Goal: Information Seeking & Learning: Learn about a topic

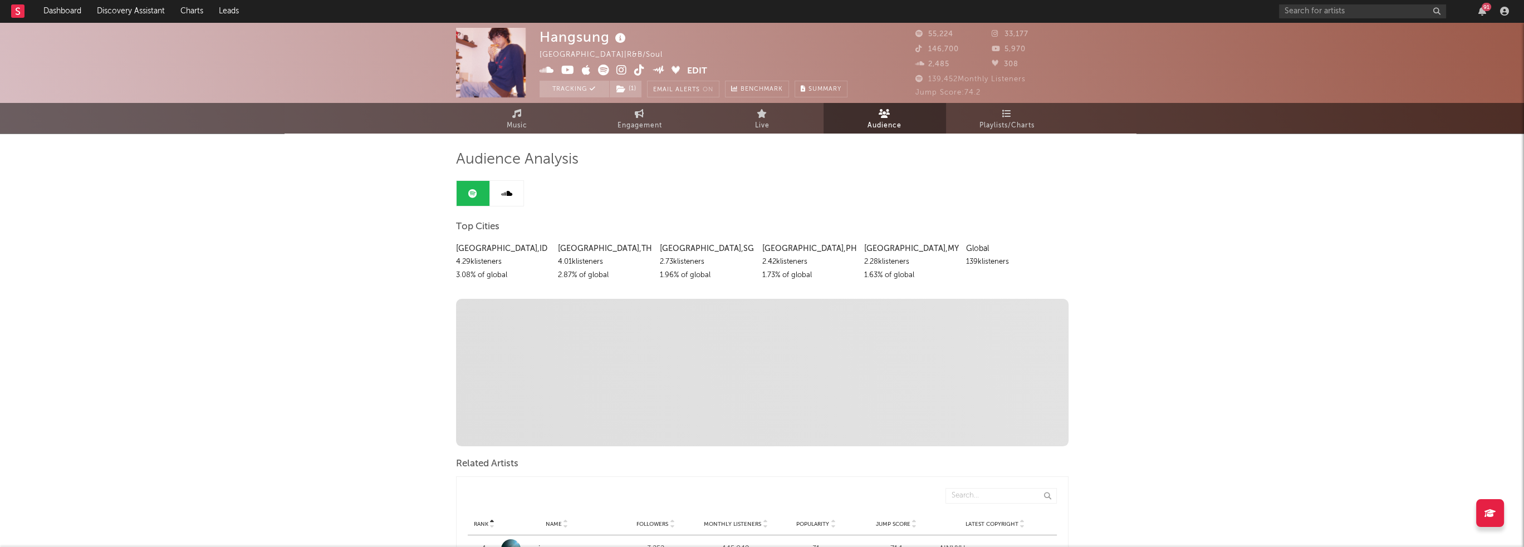
click at [619, 69] on icon at bounding box center [621, 70] width 11 height 11
click at [567, 73] on icon at bounding box center [567, 70] width 13 height 11
click at [639, 68] on icon at bounding box center [639, 70] width 11 height 11
click at [68, 11] on link "Dashboard" at bounding box center [62, 11] width 53 height 22
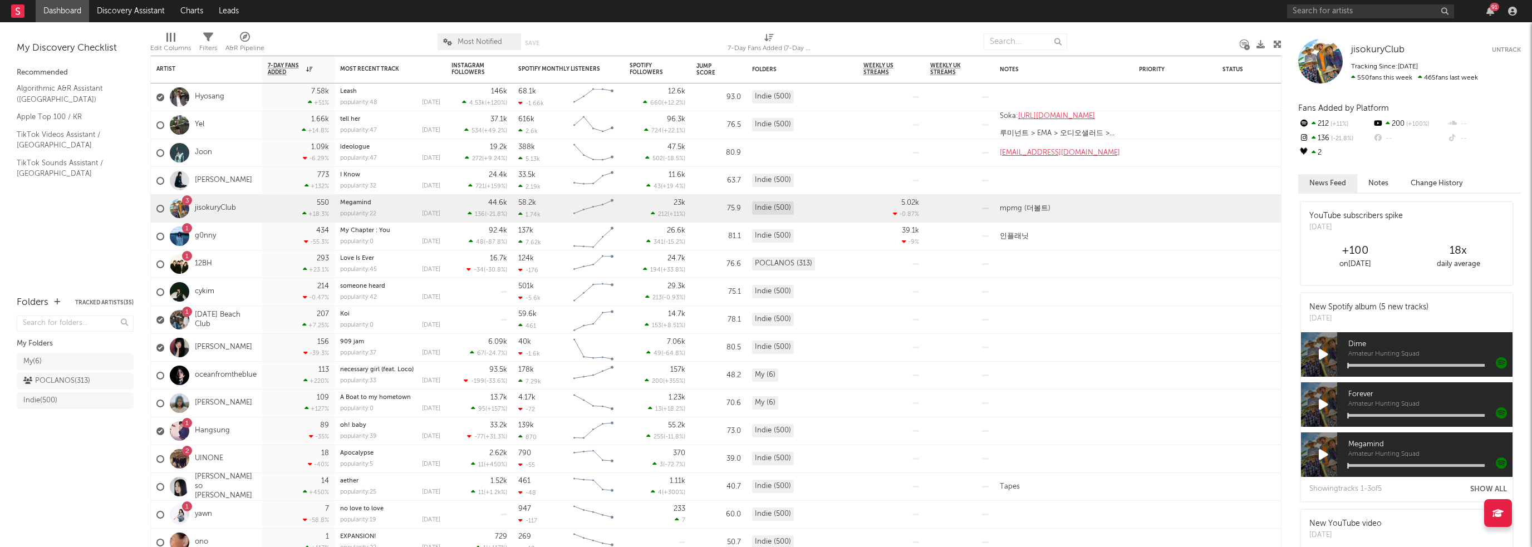
click at [1492, 11] on div "91" at bounding box center [1494, 7] width 9 height 8
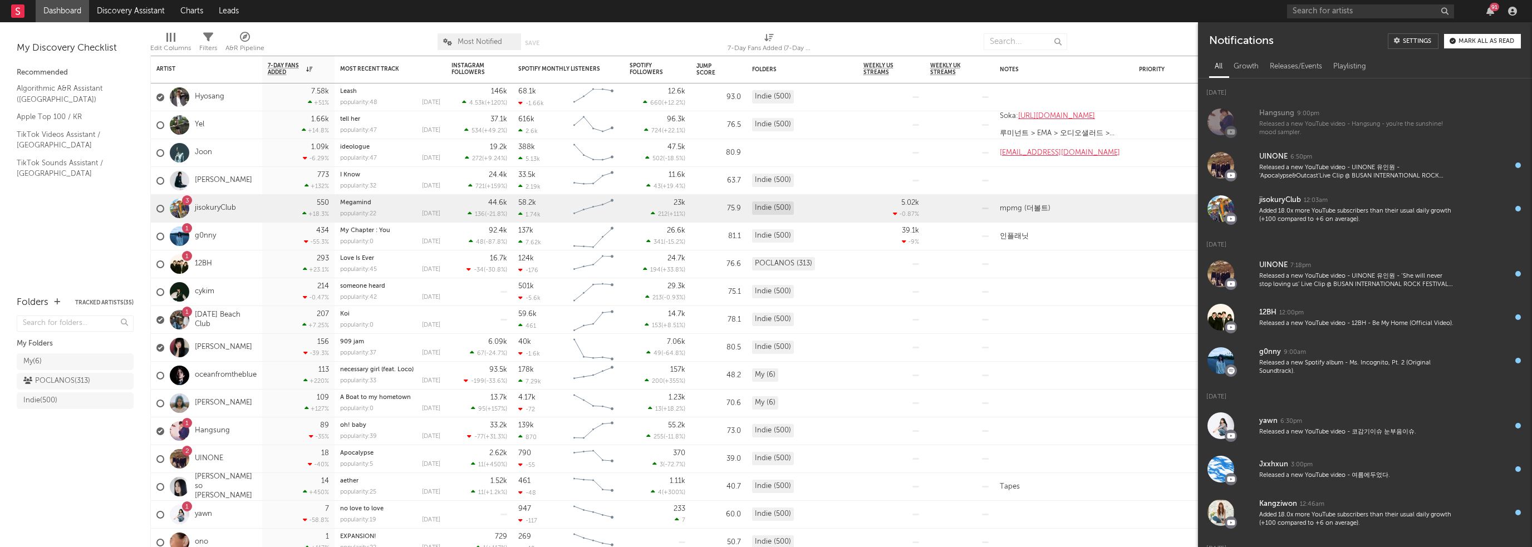
click at [1245, 72] on div "Growth" at bounding box center [1246, 66] width 36 height 19
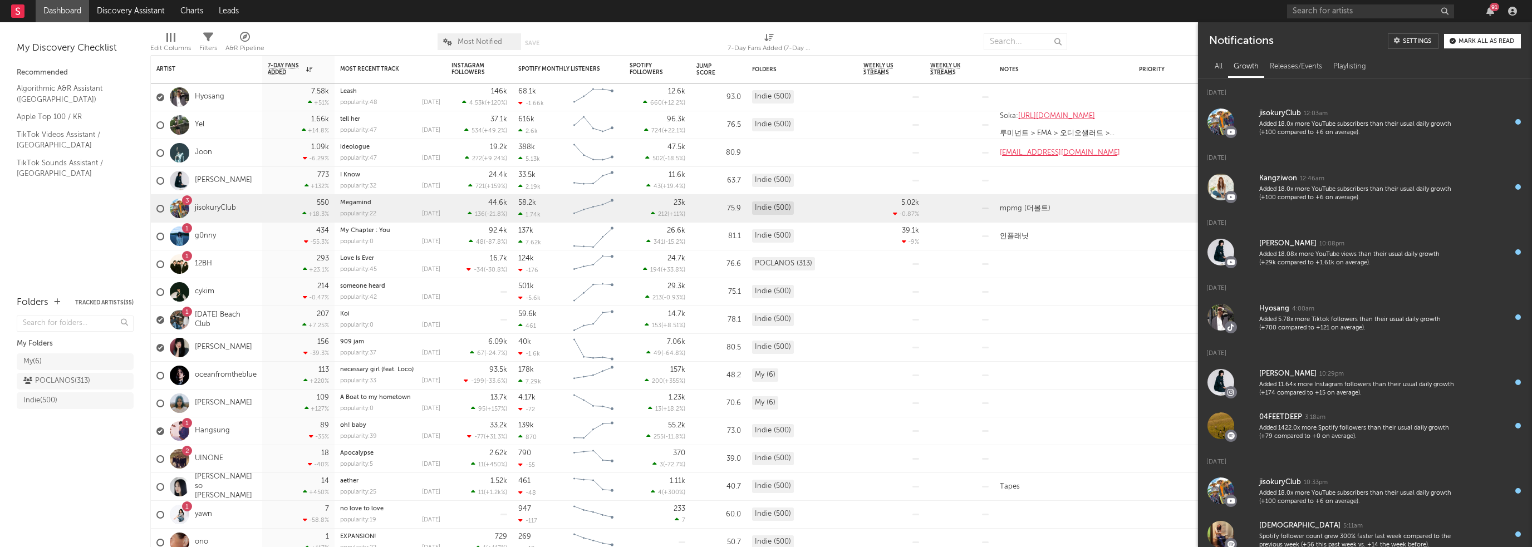
click at [1282, 68] on div "Releases/Events" at bounding box center [1295, 66] width 63 height 19
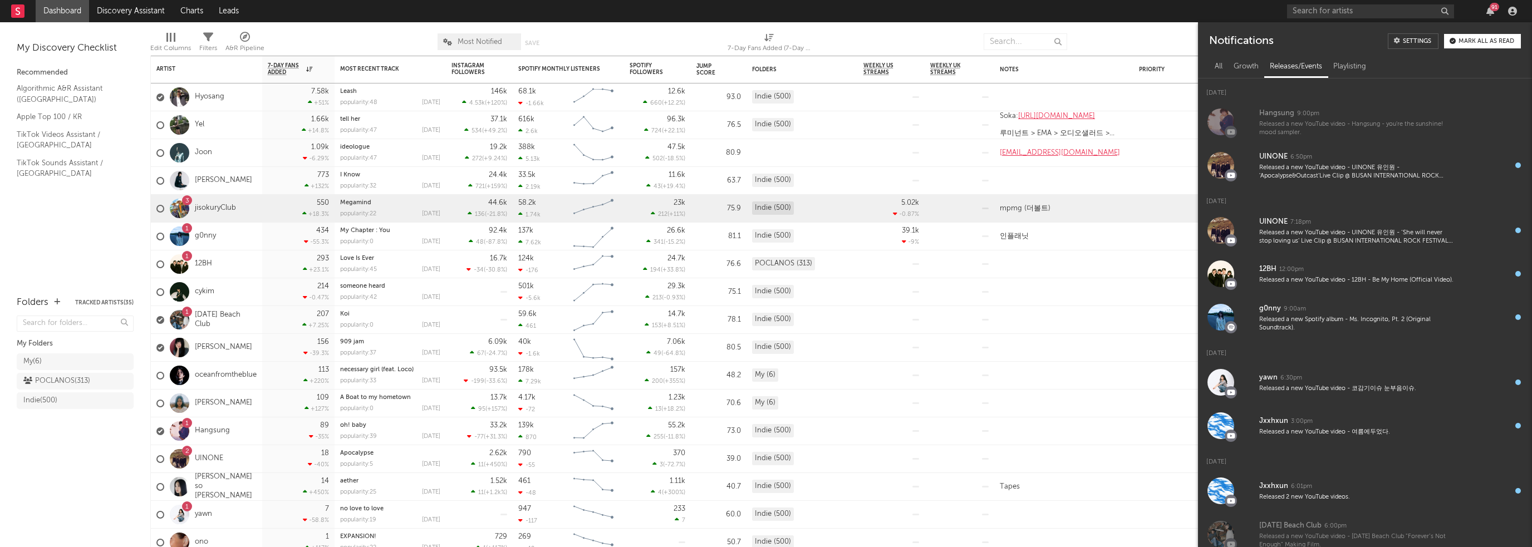
click at [1343, 68] on div "Playlisting" at bounding box center [1350, 66] width 44 height 19
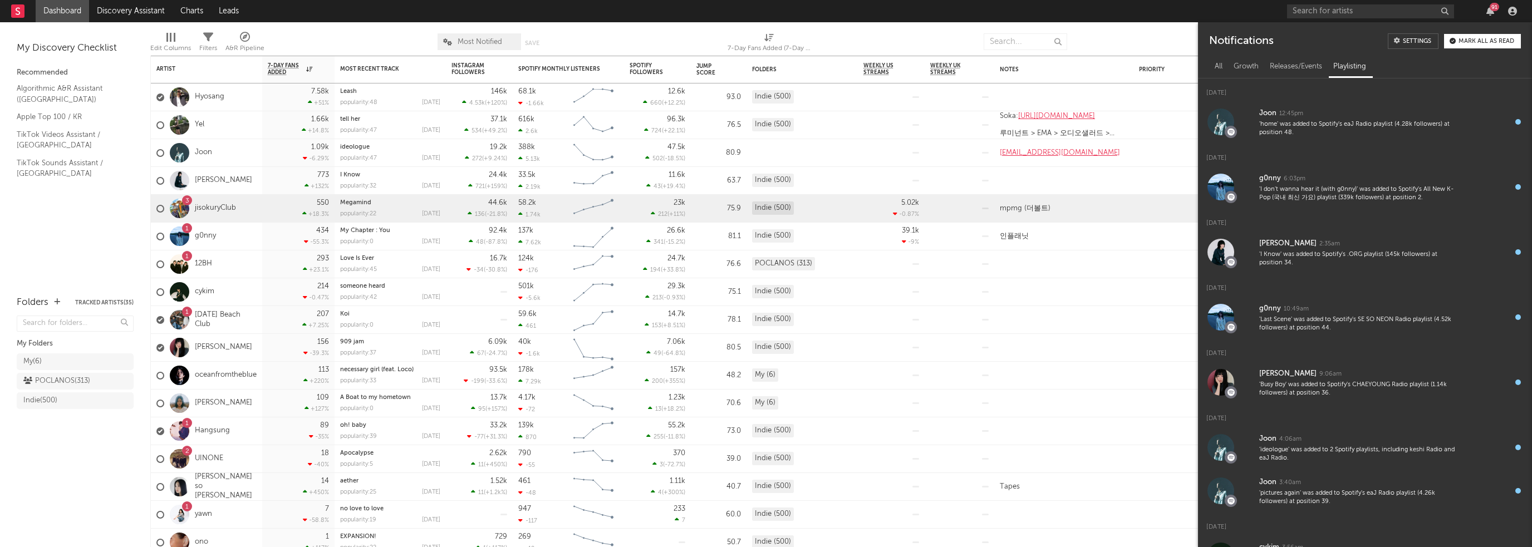
click at [1240, 72] on div "Growth" at bounding box center [1246, 66] width 36 height 19
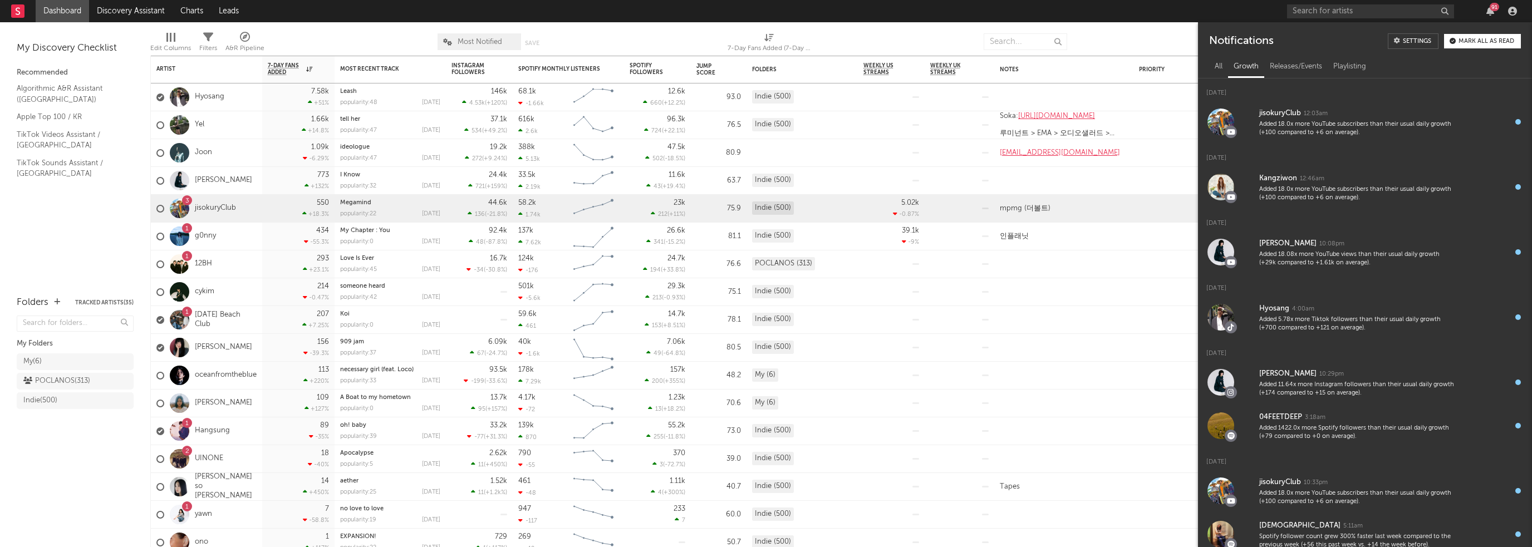
click at [1219, 72] on div "All" at bounding box center [1218, 66] width 19 height 19
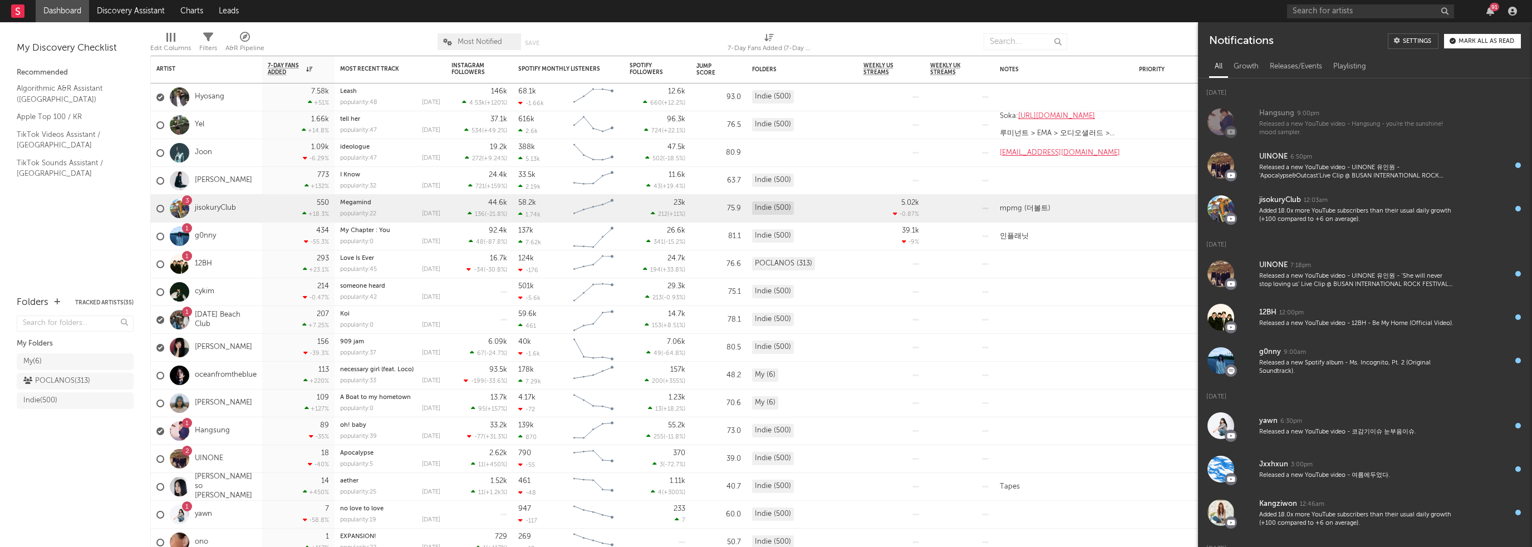
click at [1473, 38] on div "Mark all as read" at bounding box center [1487, 41] width 56 height 6
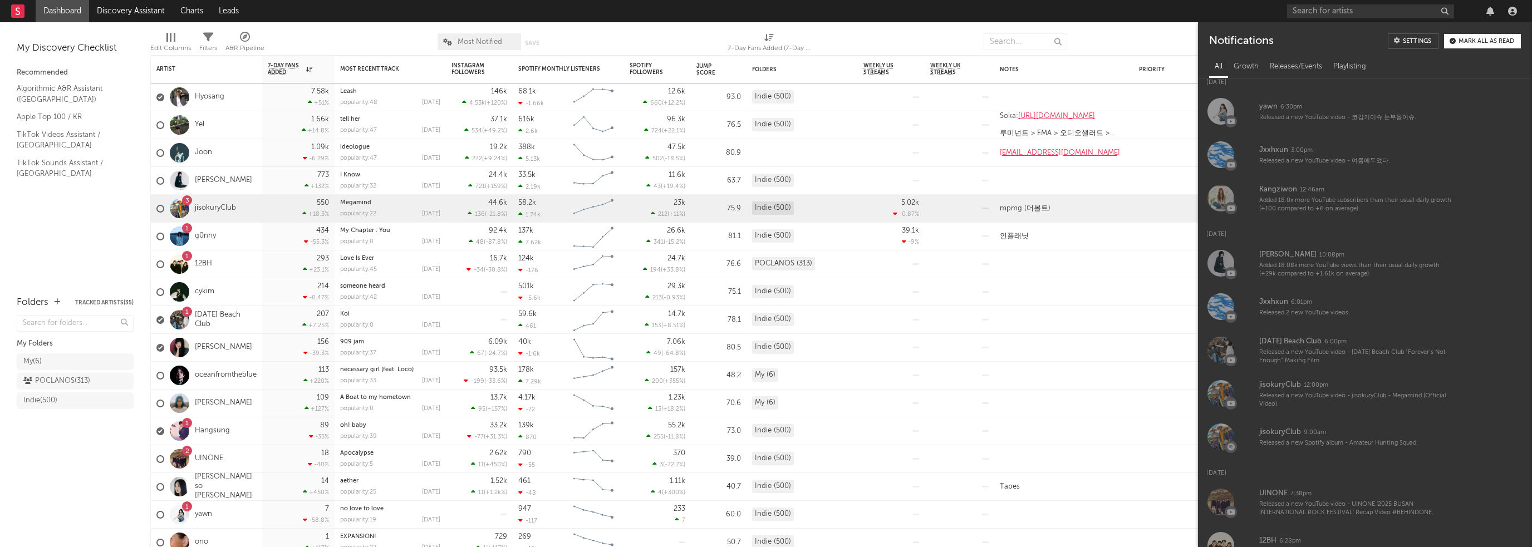
scroll to position [334, 0]
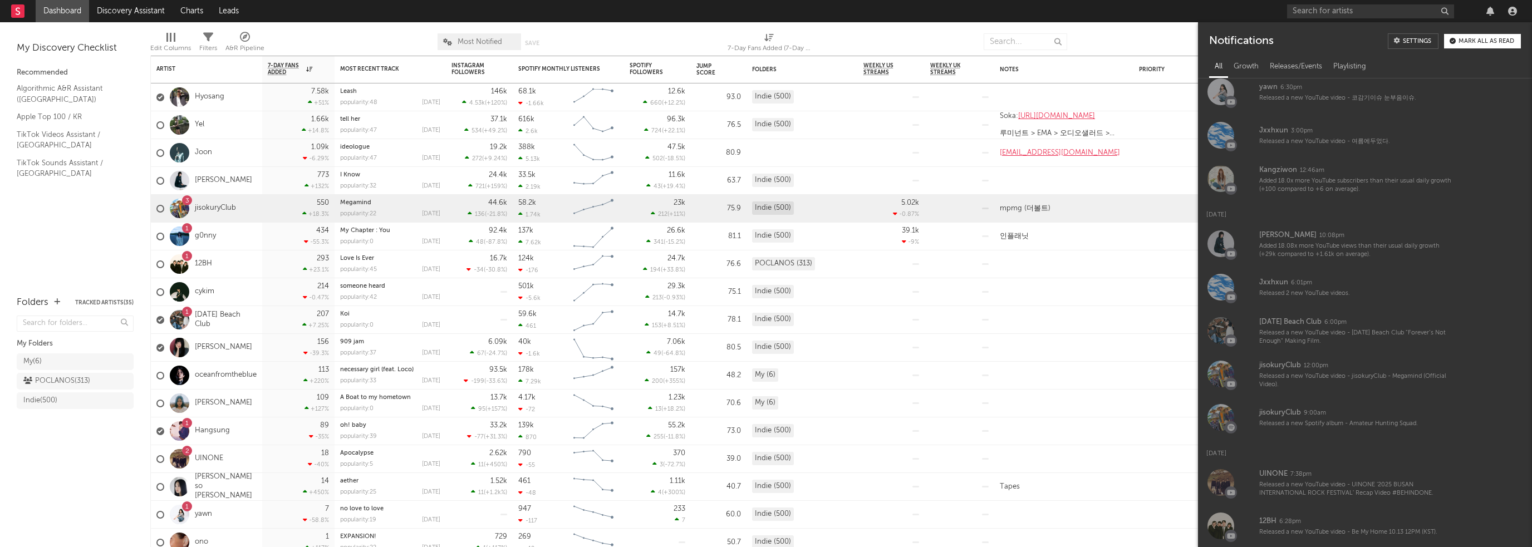
click at [1483, 17] on div at bounding box center [1404, 11] width 234 height 22
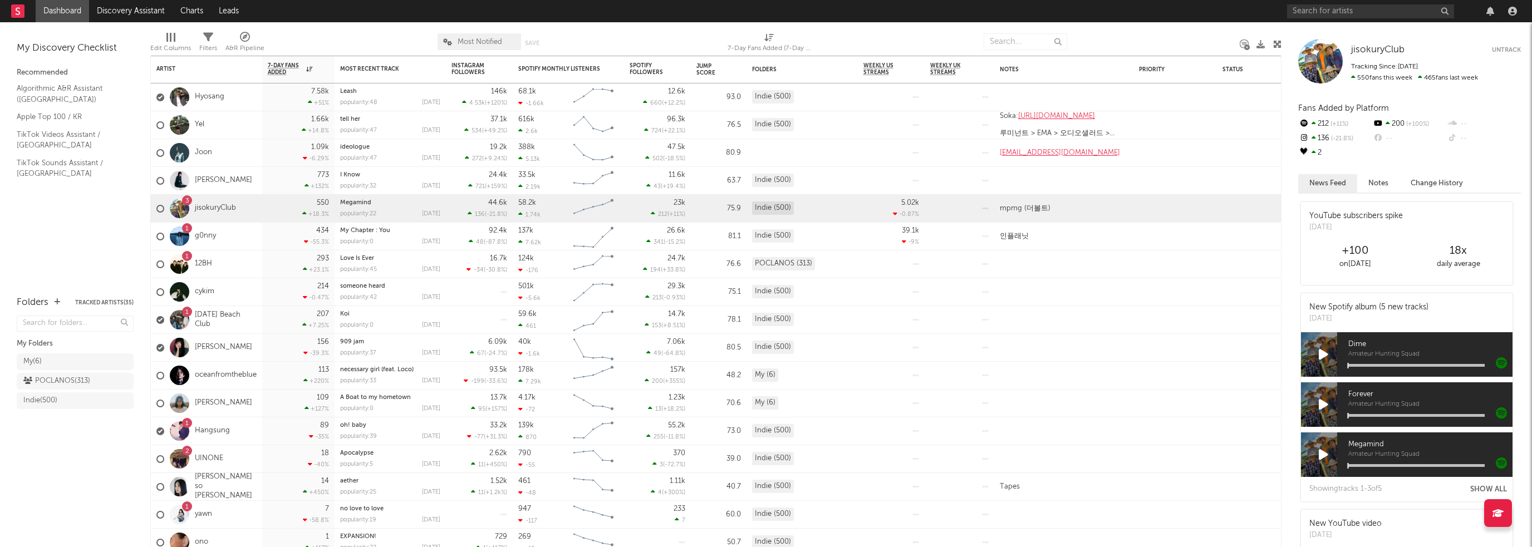
click at [85, 360] on div "My ( 6 )" at bounding box center [63, 361] width 81 height 13
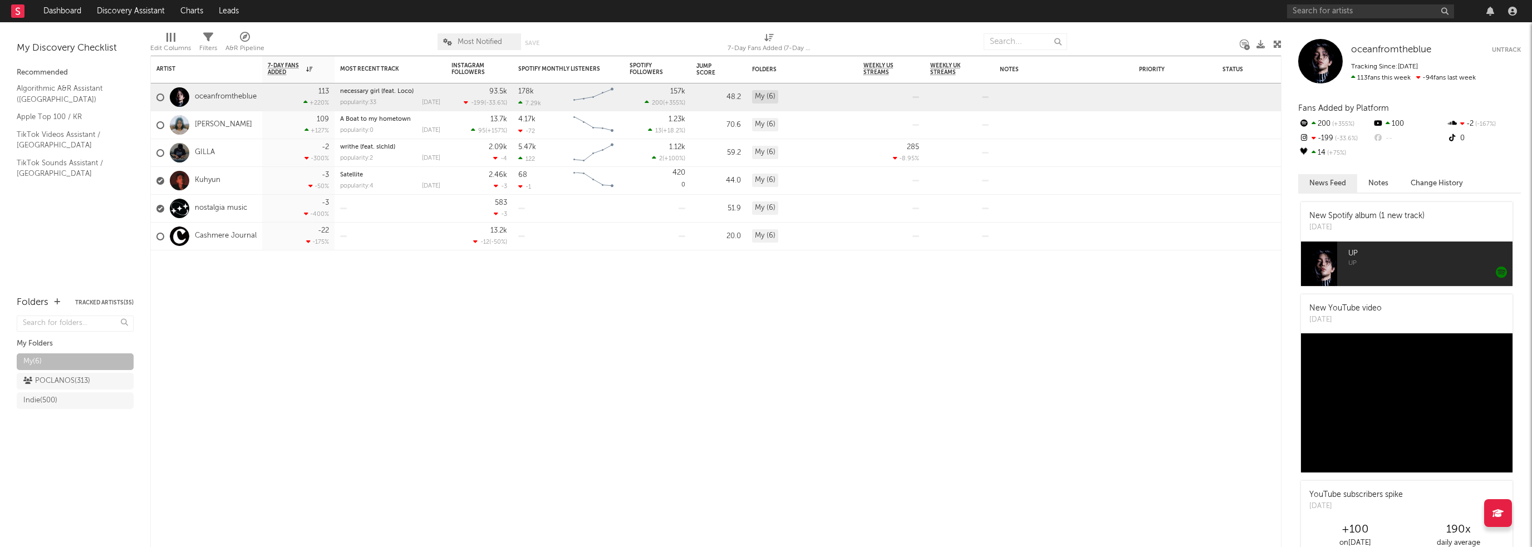
click at [54, 377] on div "POCLANOS ( 313 )" at bounding box center [56, 381] width 67 height 13
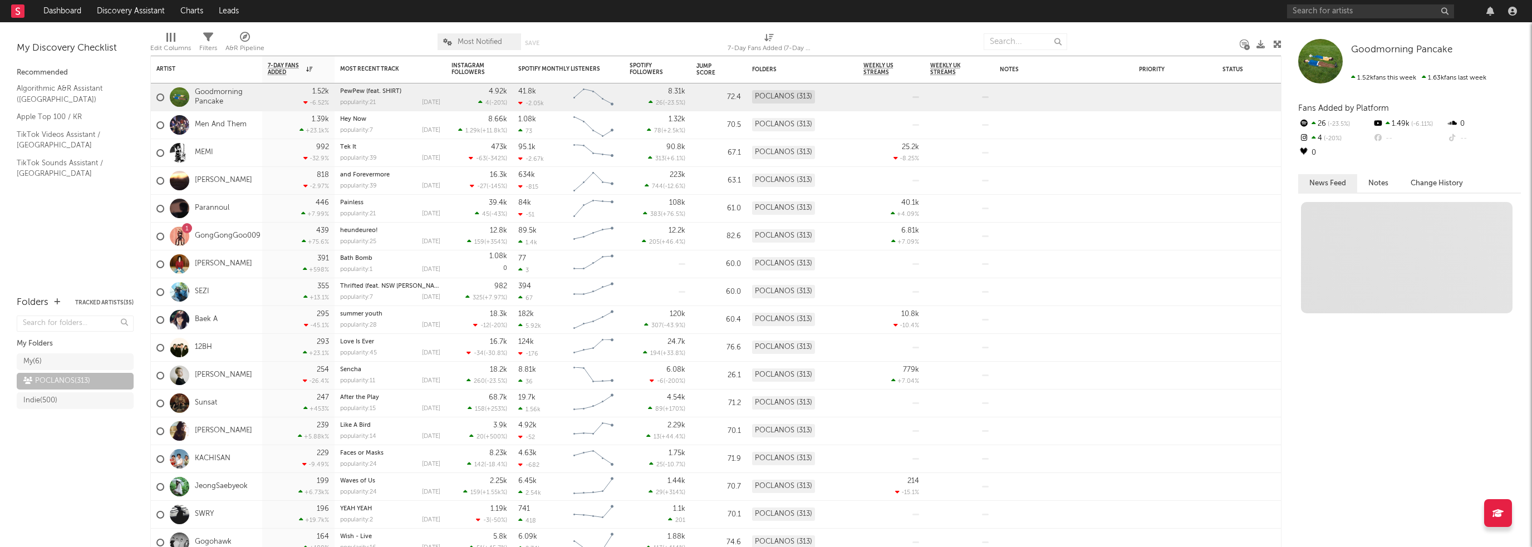
click at [75, 399] on div "Indie ( 500 )" at bounding box center [63, 400] width 81 height 13
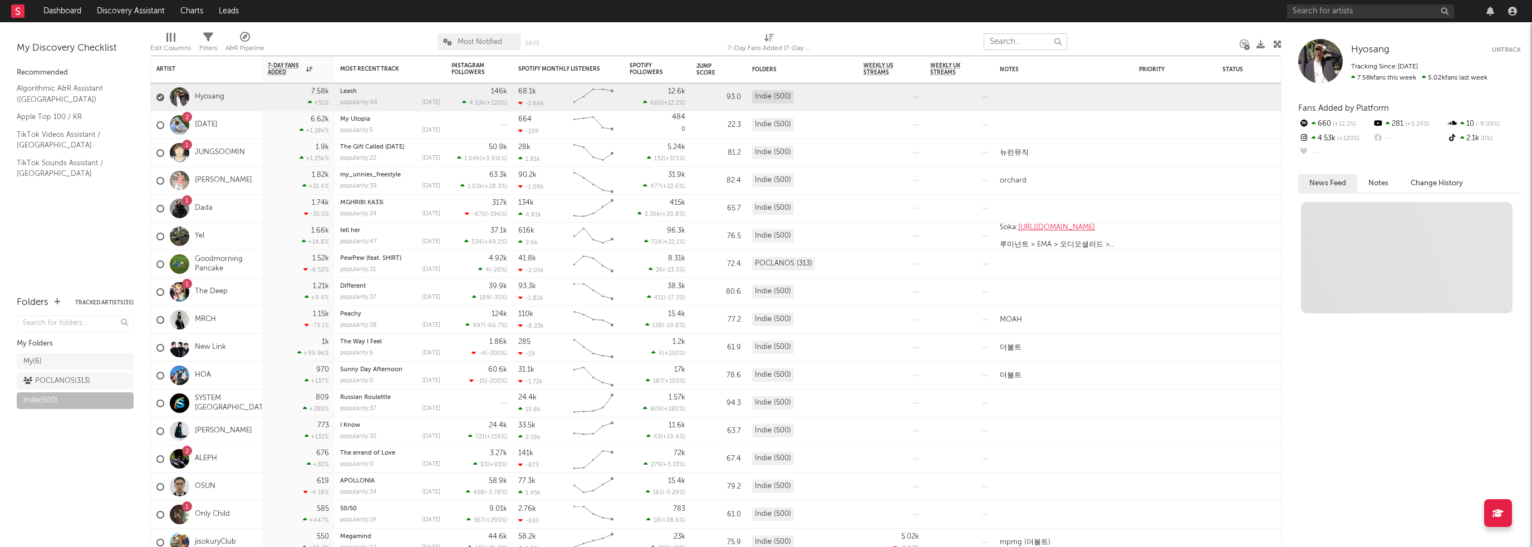
click at [1018, 42] on input "text" at bounding box center [1026, 41] width 84 height 17
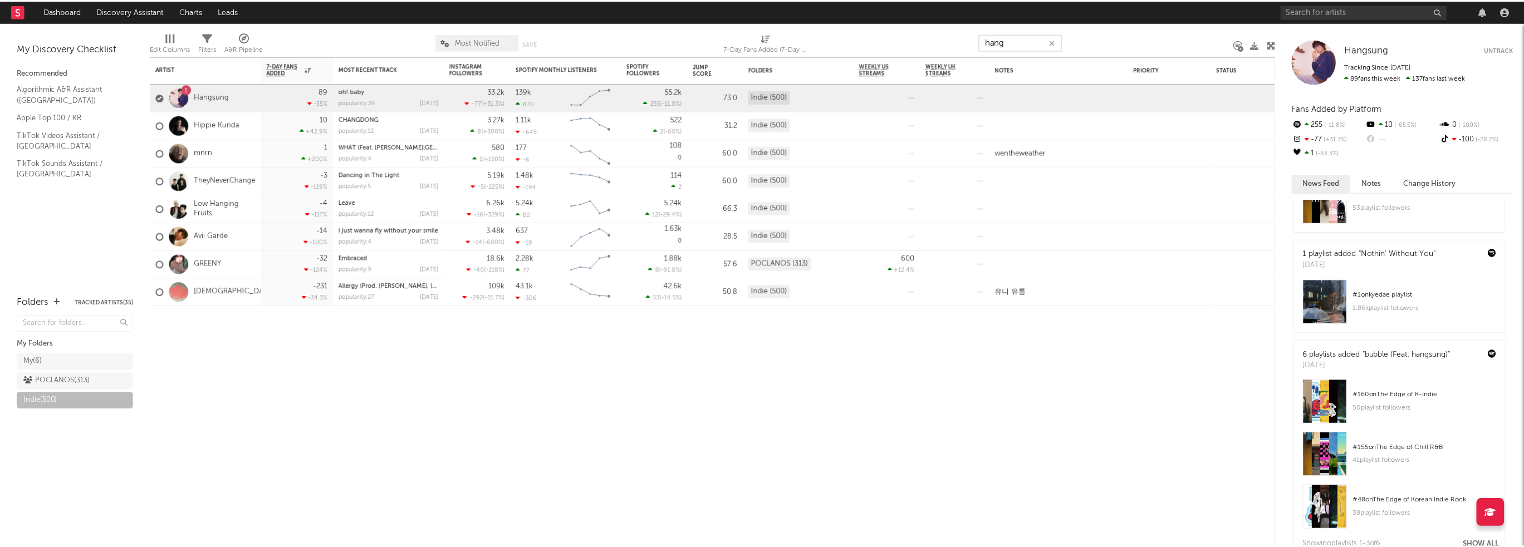
scroll to position [4079, 0]
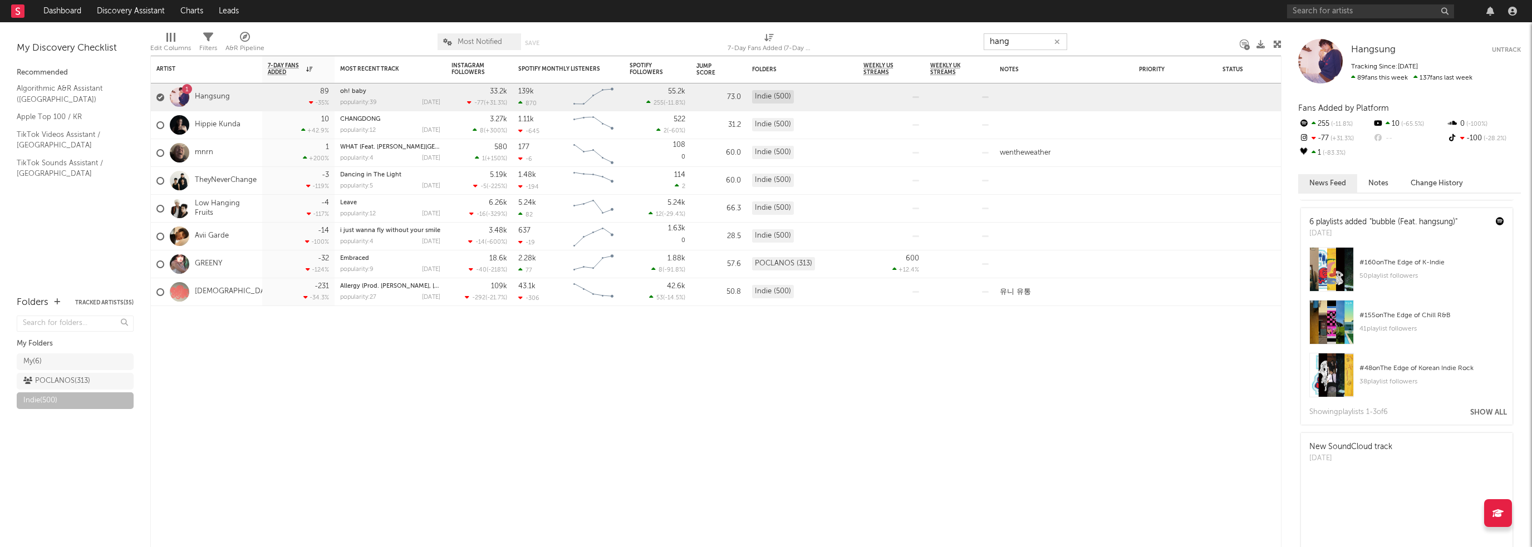
type input "hang"
click at [217, 97] on link "Hangsung" at bounding box center [212, 96] width 35 height 9
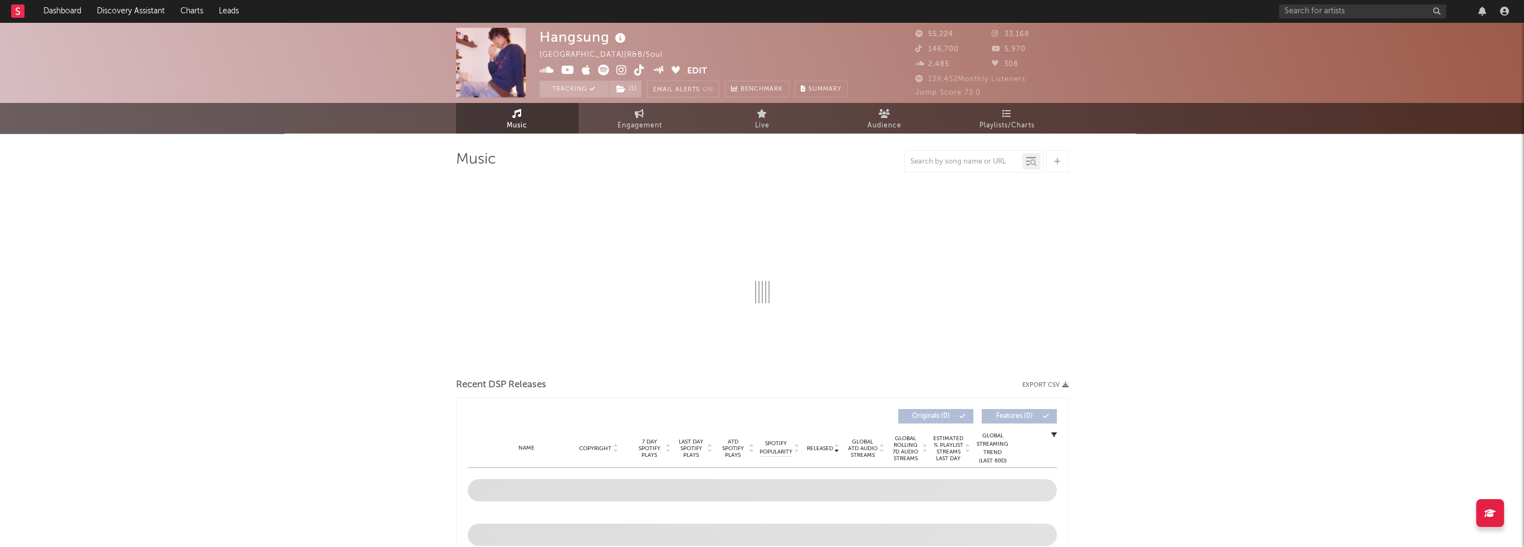
select select "6m"
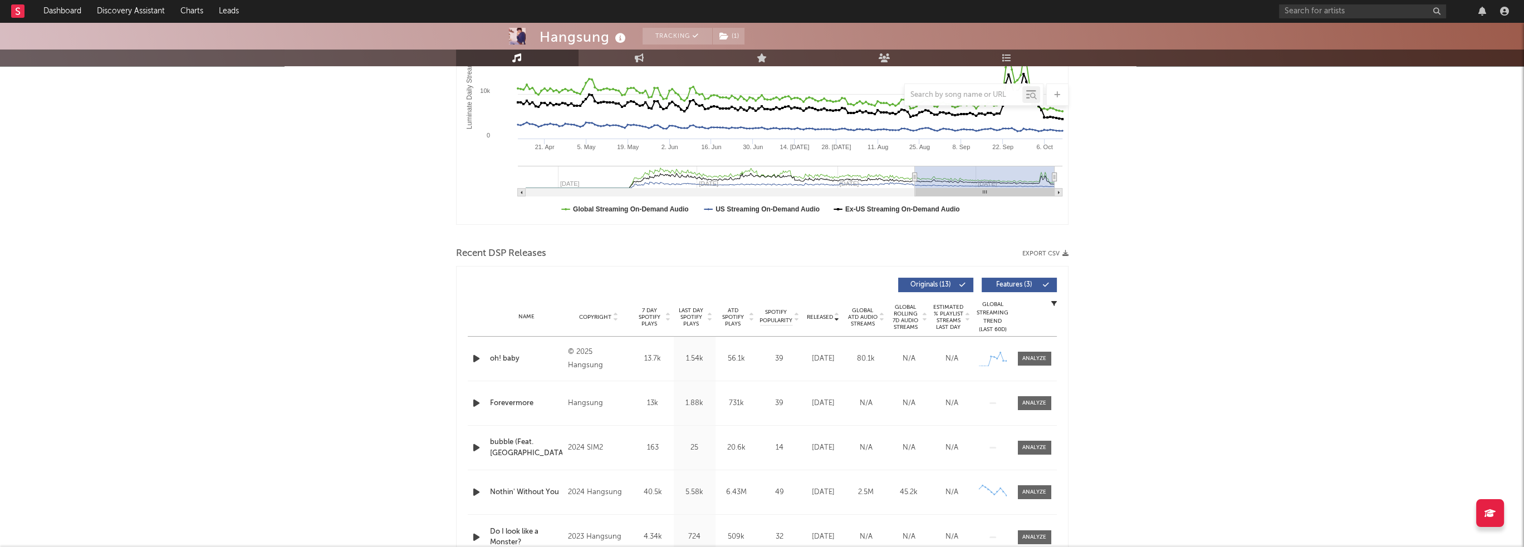
scroll to position [223, 0]
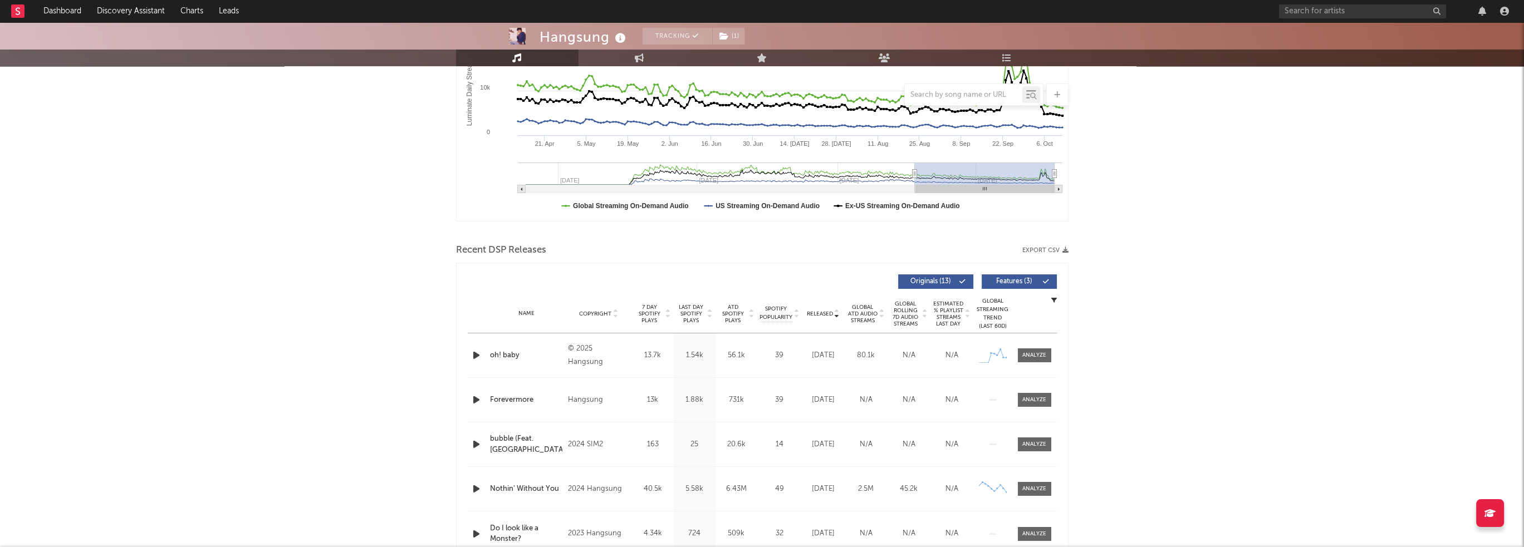
click at [658, 320] on span "7 Day Spotify Plays" at bounding box center [650, 314] width 30 height 20
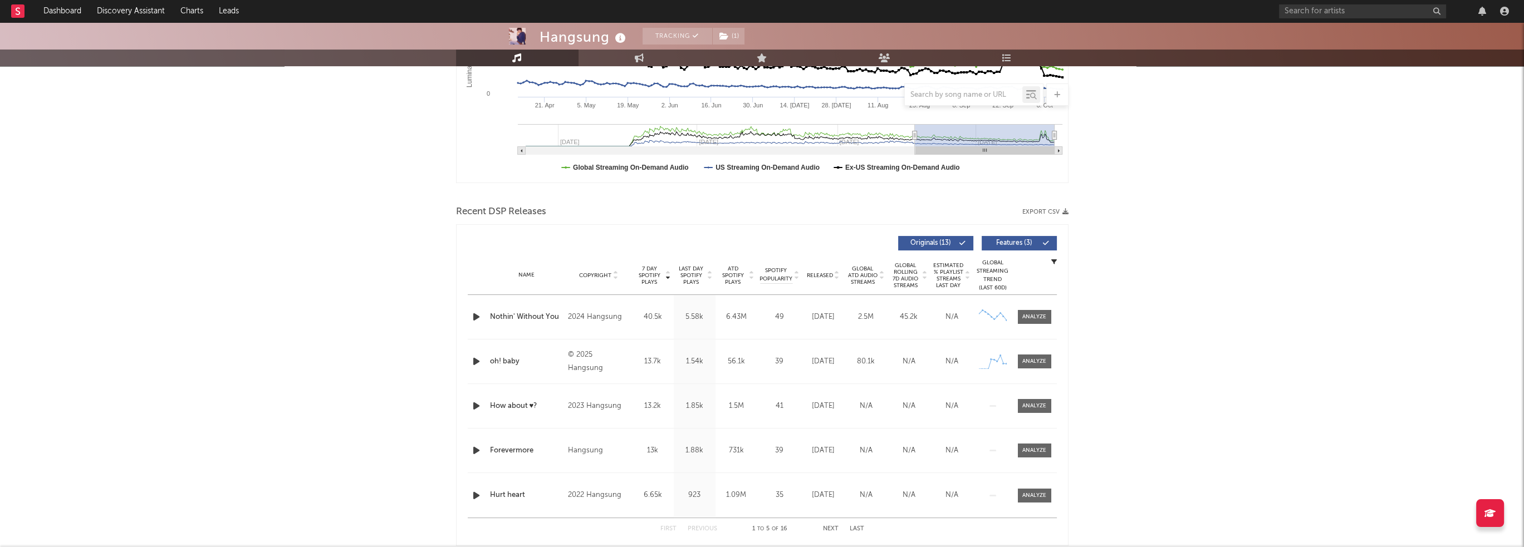
scroll to position [278, 0]
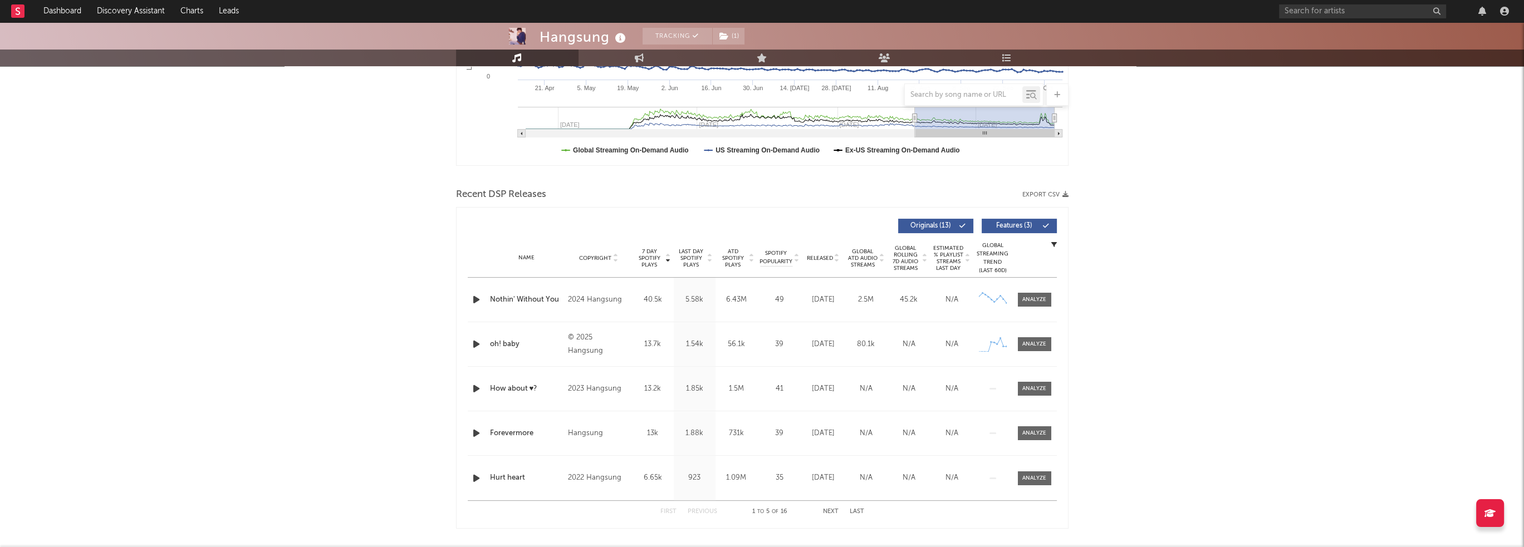
click at [53, 9] on link "Dashboard" at bounding box center [62, 11] width 53 height 22
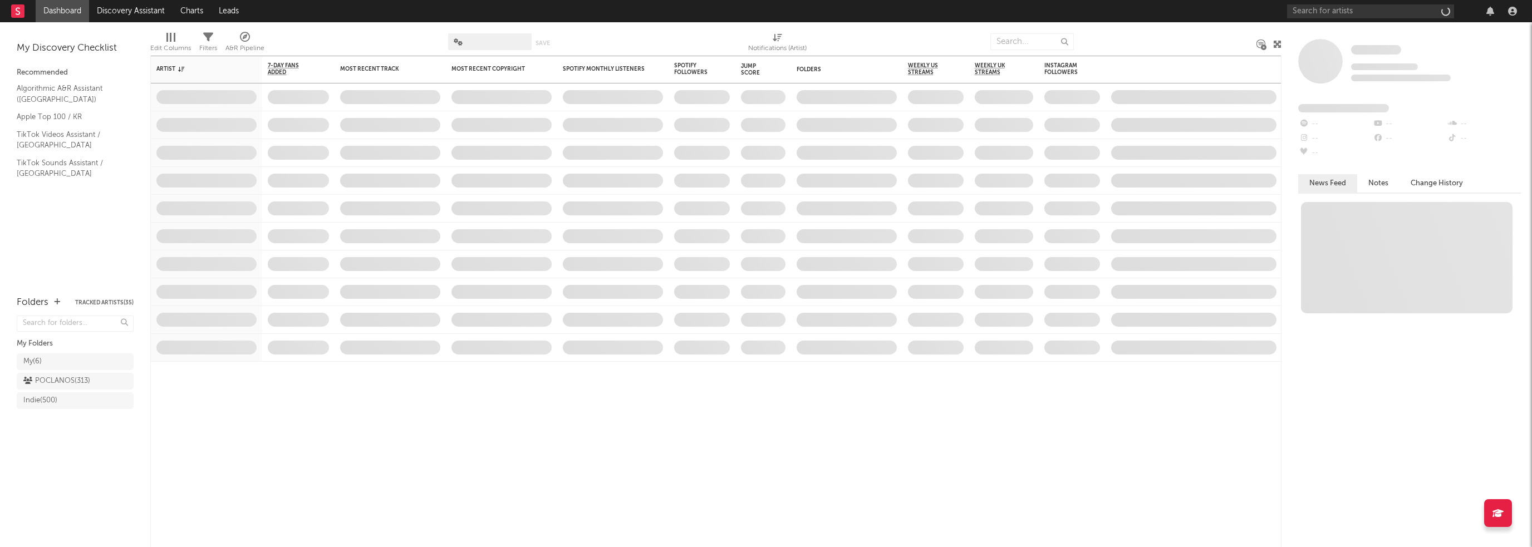
click at [57, 396] on div "Indie ( 500 )" at bounding box center [40, 400] width 34 height 13
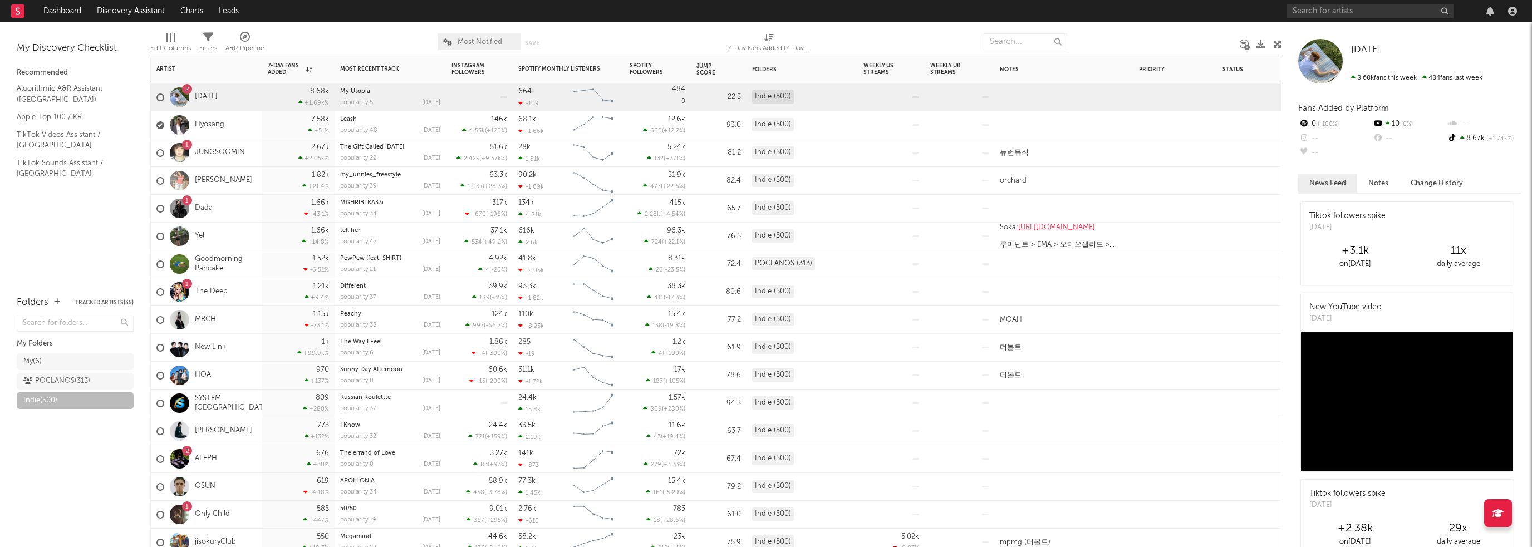
click at [535, 71] on div "Spotify Monthly Listeners" at bounding box center [560, 69] width 84 height 7
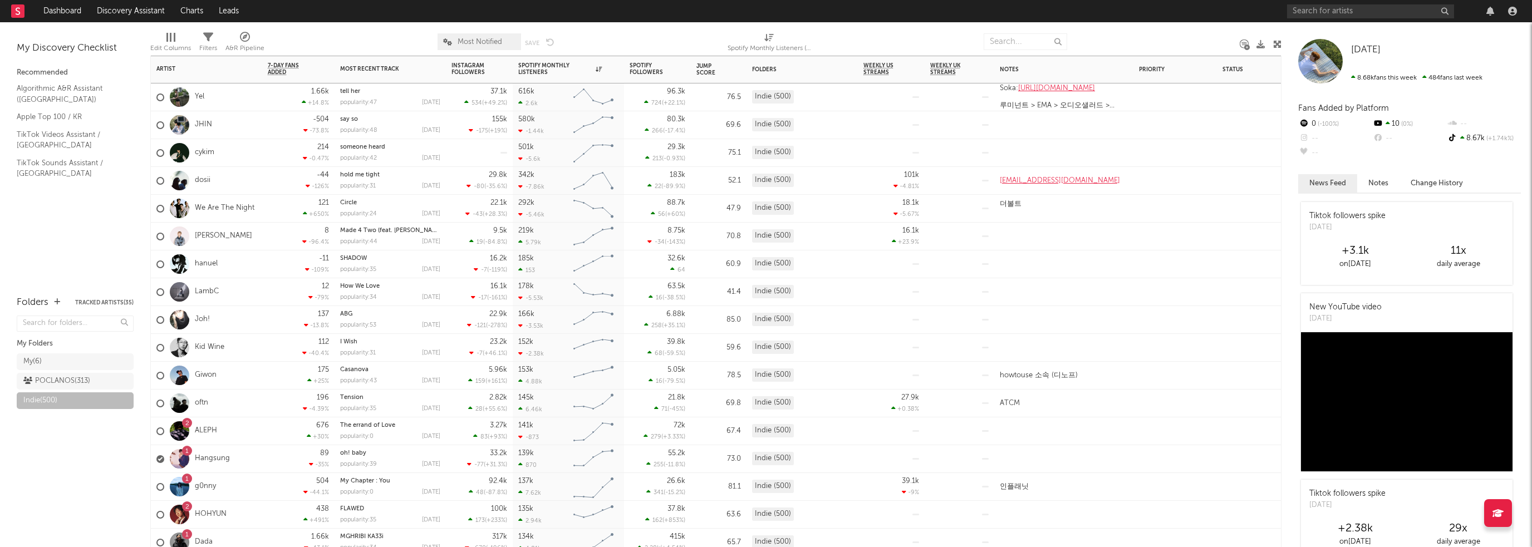
click at [602, 66] on div at bounding box center [610, 68] width 17 height 11
click at [611, 66] on icon "button" at bounding box center [613, 69] width 6 height 6
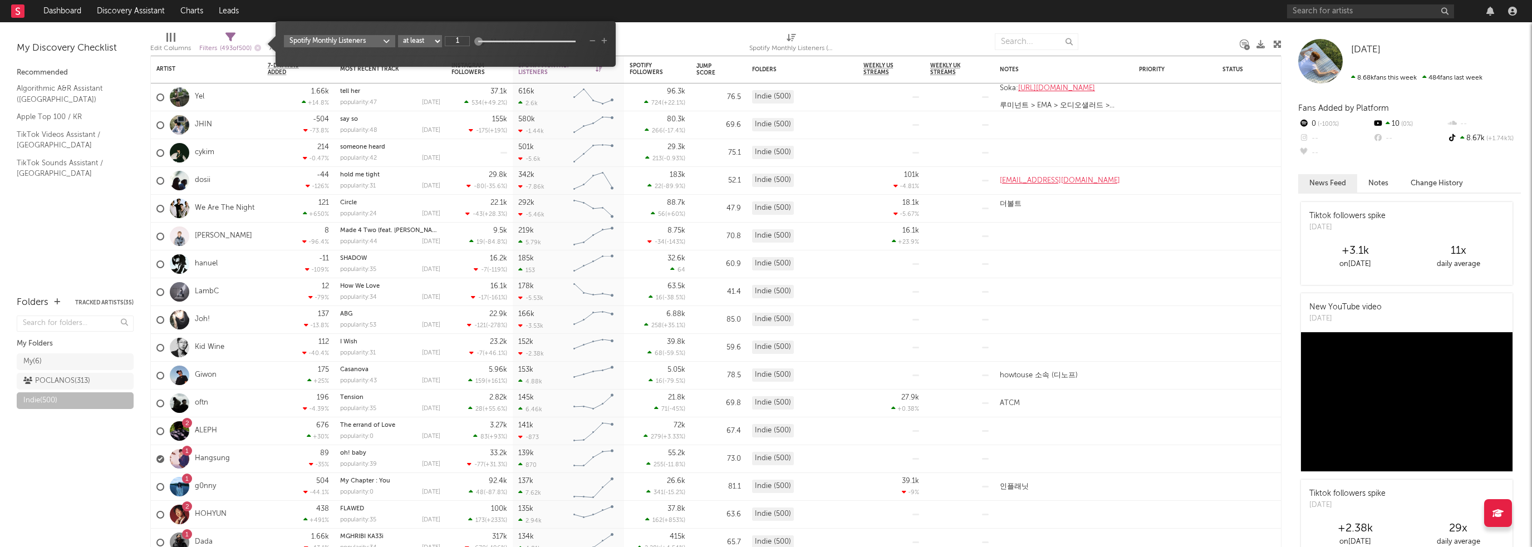
click at [641, 37] on div at bounding box center [668, 42] width 145 height 28
